Goal: Information Seeking & Learning: Learn about a topic

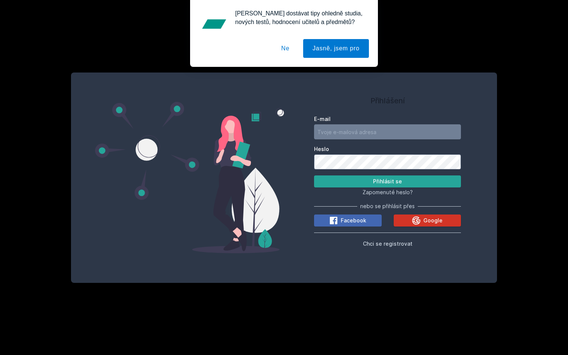
click at [414, 221] on icon at bounding box center [416, 220] width 9 height 9
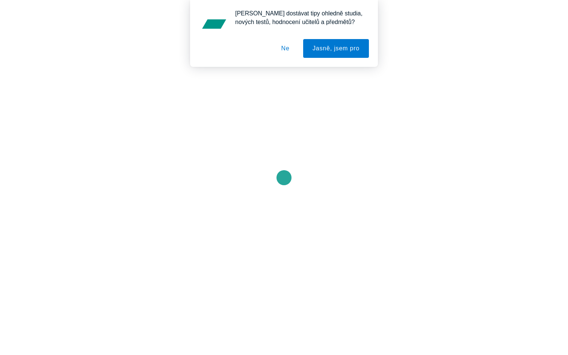
click at [287, 49] on button "Ne" at bounding box center [285, 48] width 27 height 19
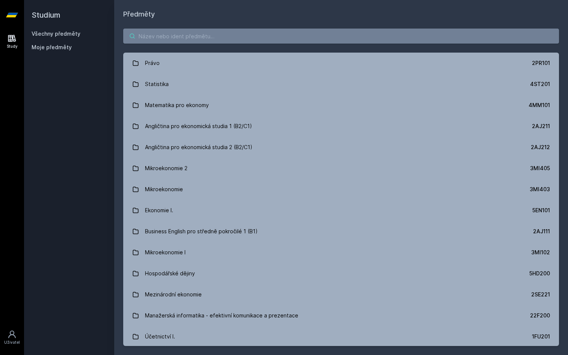
click at [237, 39] on input "search" at bounding box center [341, 36] width 436 height 15
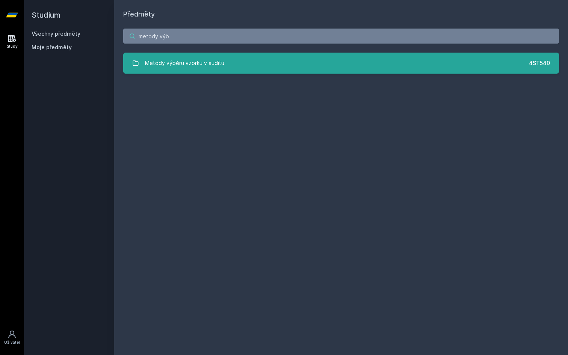
type input "metody výb"
click at [210, 60] on div "Metody výběru vzorku v auditu" at bounding box center [184, 63] width 79 height 15
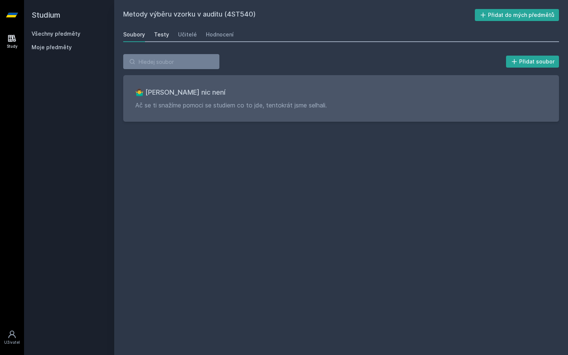
click at [166, 36] on div "Testy" at bounding box center [161, 35] width 15 height 8
click at [182, 36] on div "Učitelé" at bounding box center [187, 35] width 19 height 8
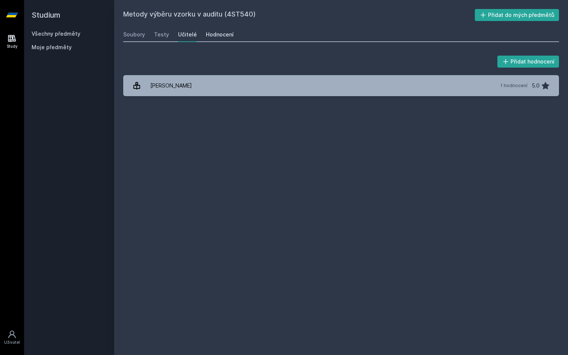
click at [219, 30] on link "Hodnocení" at bounding box center [220, 34] width 28 height 15
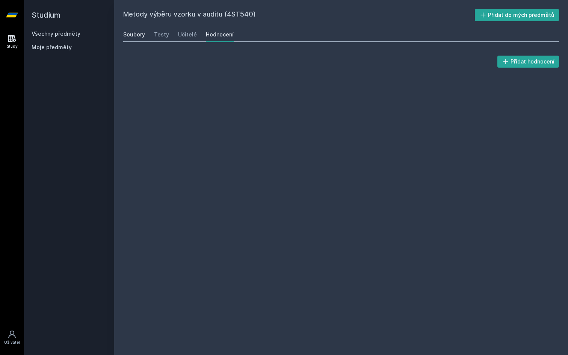
click at [139, 32] on div "Soubory" at bounding box center [134, 35] width 22 height 8
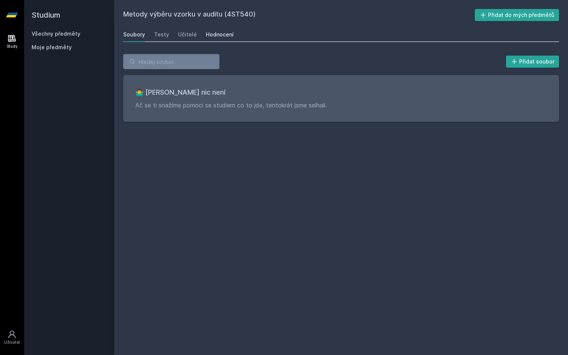
click at [209, 30] on link "Hodnocení" at bounding box center [220, 34] width 28 height 15
